Goal: Navigation & Orientation: Find specific page/section

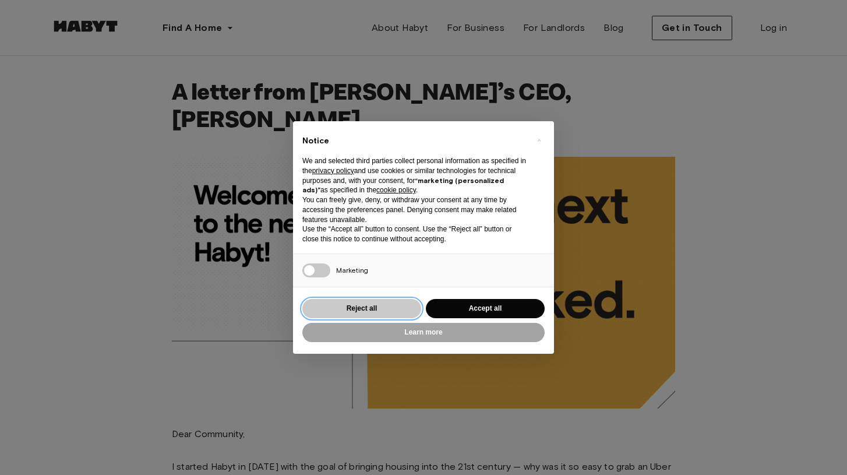
click at [356, 300] on button "Reject all" at bounding box center [361, 308] width 119 height 19
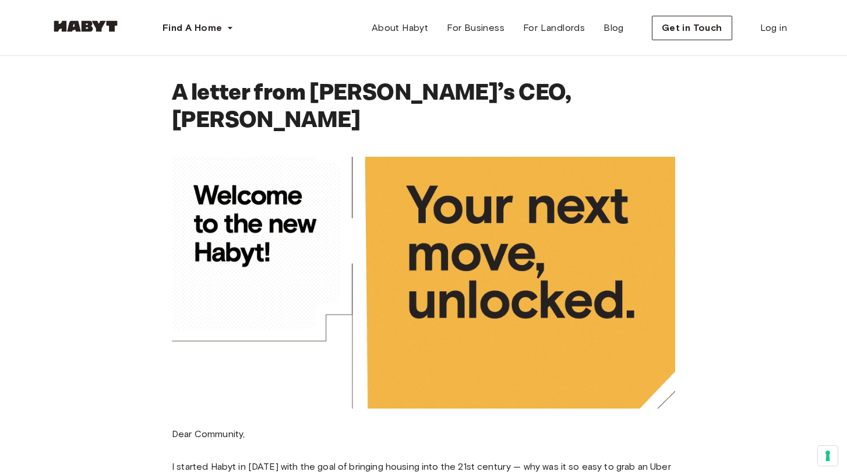
click at [80, 23] on img at bounding box center [86, 26] width 70 height 12
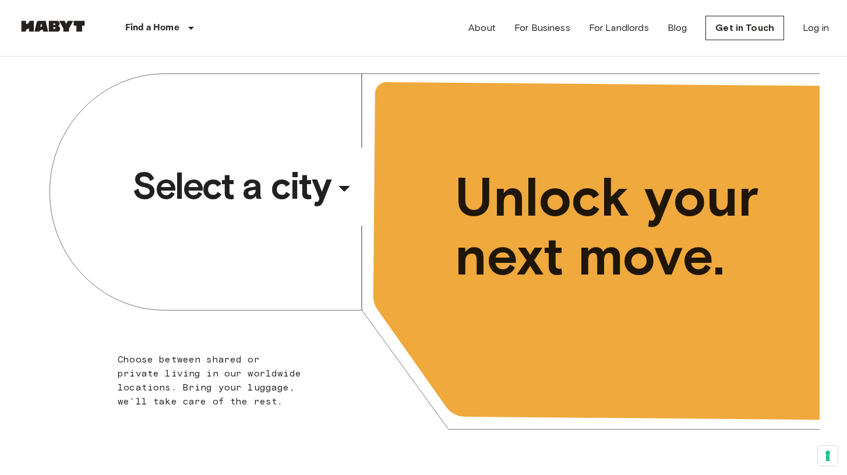
click at [343, 190] on div "​" at bounding box center [360, 198] width 120 height 24
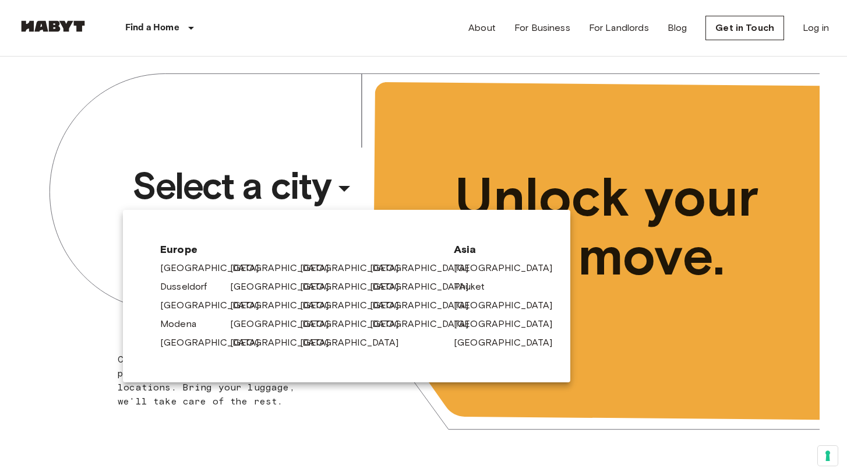
click at [84, 345] on div at bounding box center [423, 237] width 847 height 475
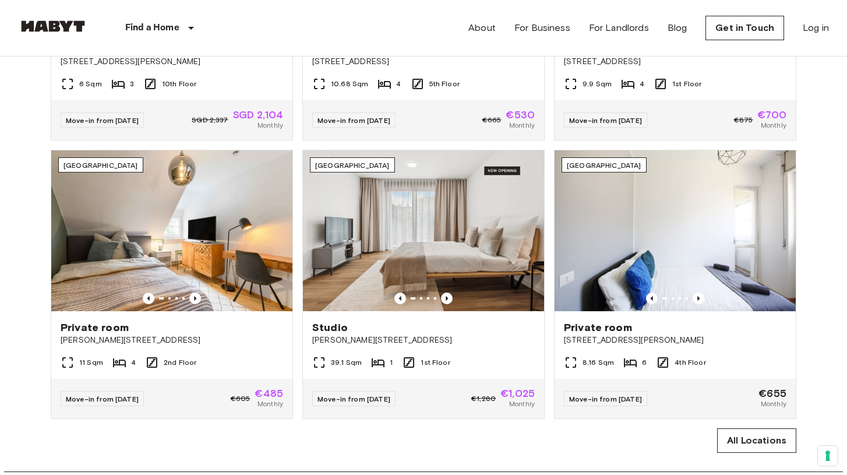
scroll to position [633, 0]
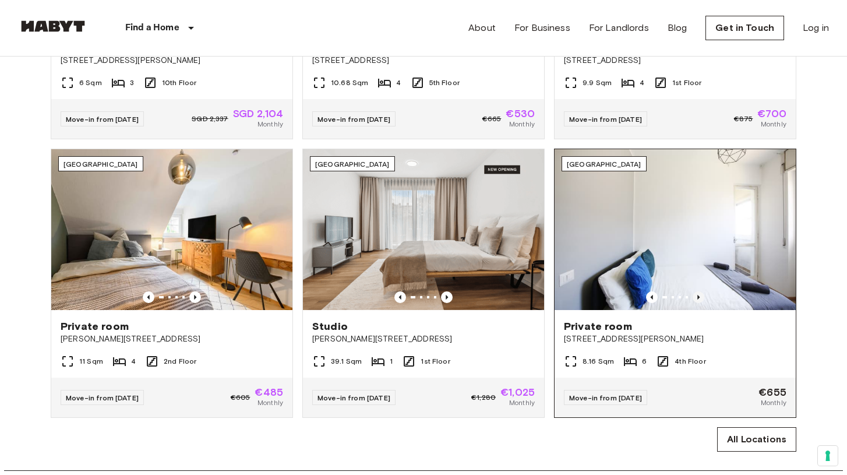
click at [695, 297] on icon "Previous image" at bounding box center [698, 297] width 12 height 12
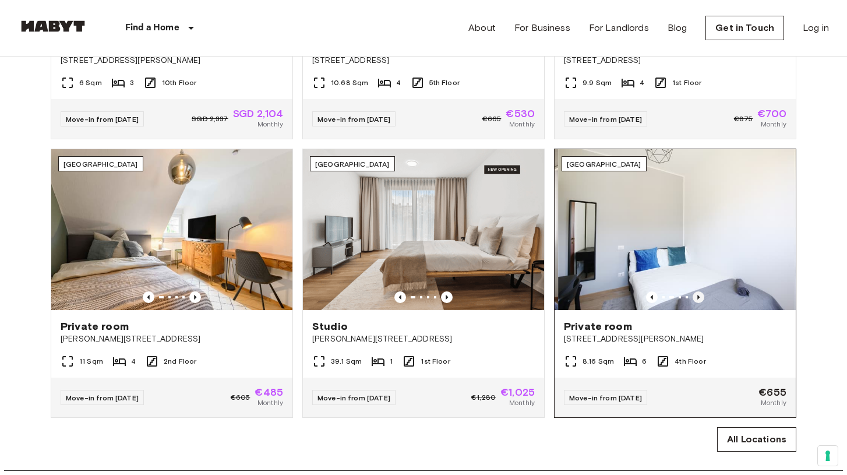
click at [695, 297] on icon "Previous image" at bounding box center [698, 297] width 12 height 12
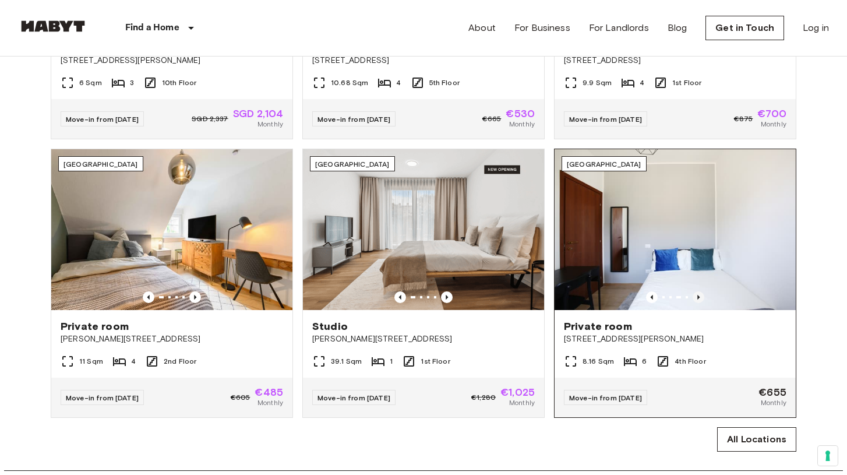
click at [695, 297] on icon "Previous image" at bounding box center [698, 297] width 12 height 12
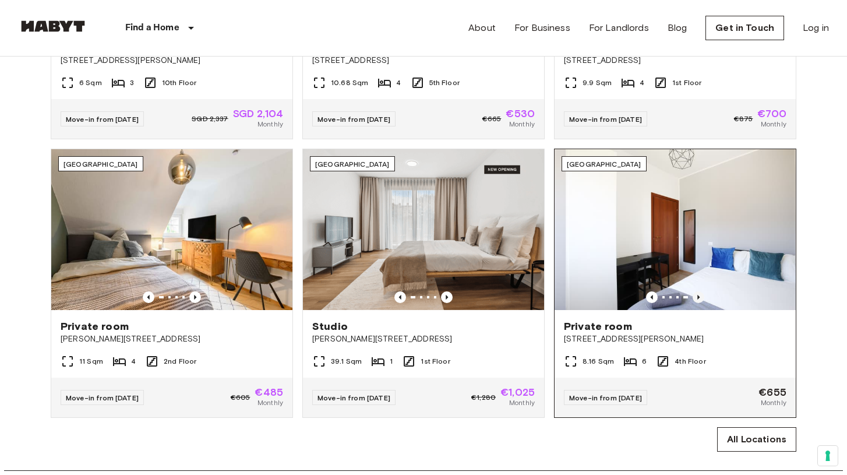
click at [695, 297] on icon "Previous image" at bounding box center [698, 297] width 12 height 12
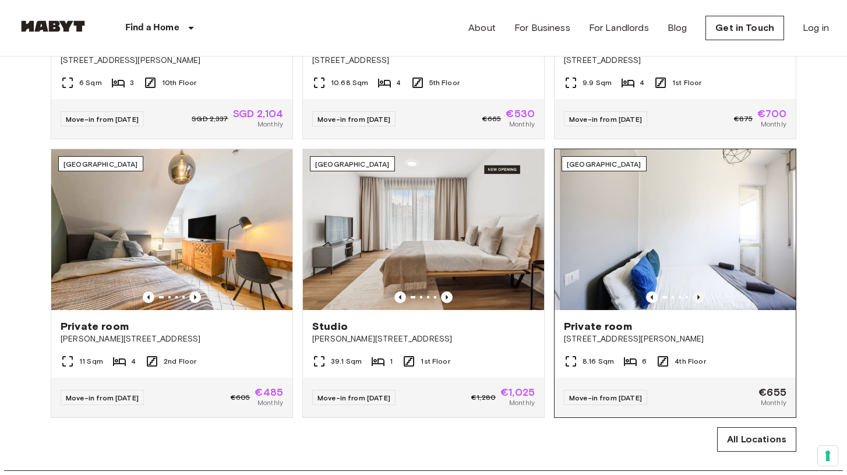
click at [695, 297] on icon "Previous image" at bounding box center [698, 297] width 12 height 12
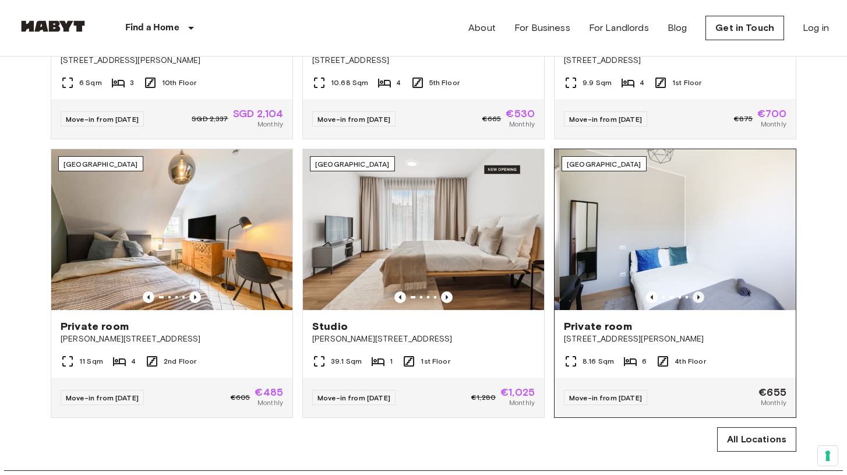
click at [695, 297] on icon "Previous image" at bounding box center [698, 297] width 12 height 12
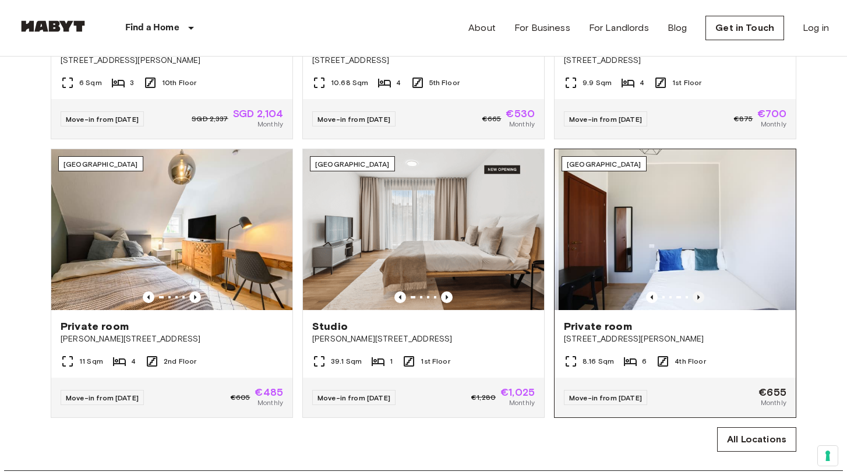
click at [695, 297] on icon "Previous image" at bounding box center [698, 297] width 12 height 12
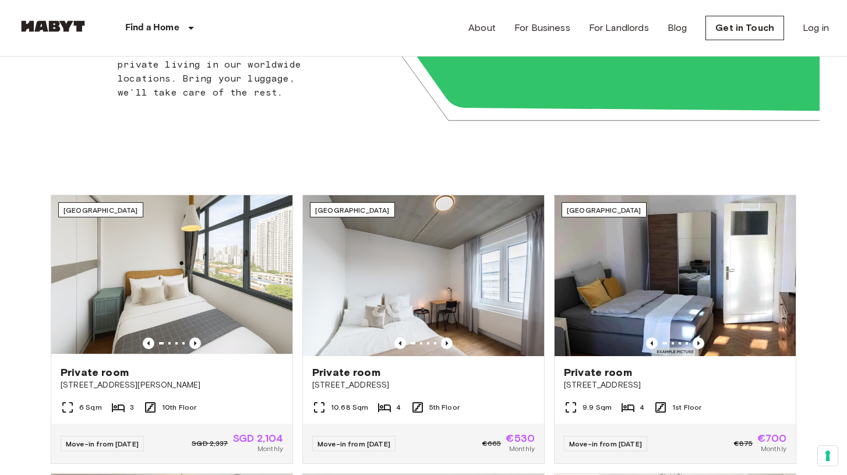
scroll to position [0, 0]
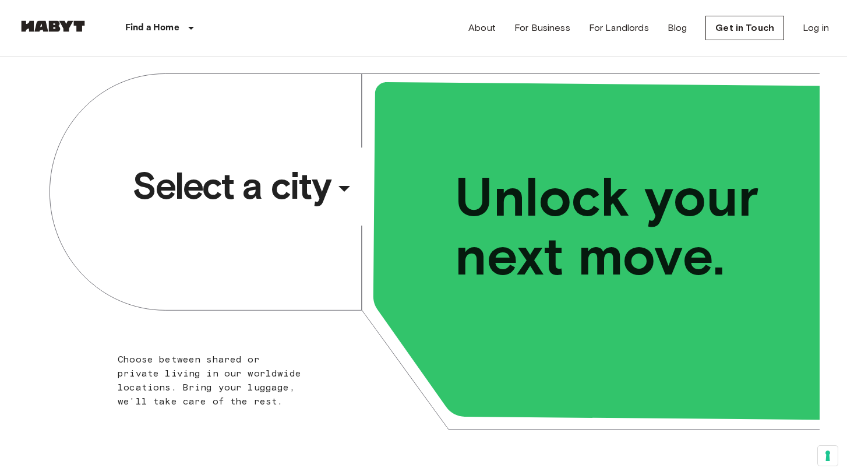
click at [610, 20] on div "About For Business For Landlords Blog Get in Touch Log in" at bounding box center [648, 28] width 360 height 56
click at [617, 34] on link "For Landlords" at bounding box center [619, 28] width 60 height 14
